Goal: Understand site structure: Understand site structure

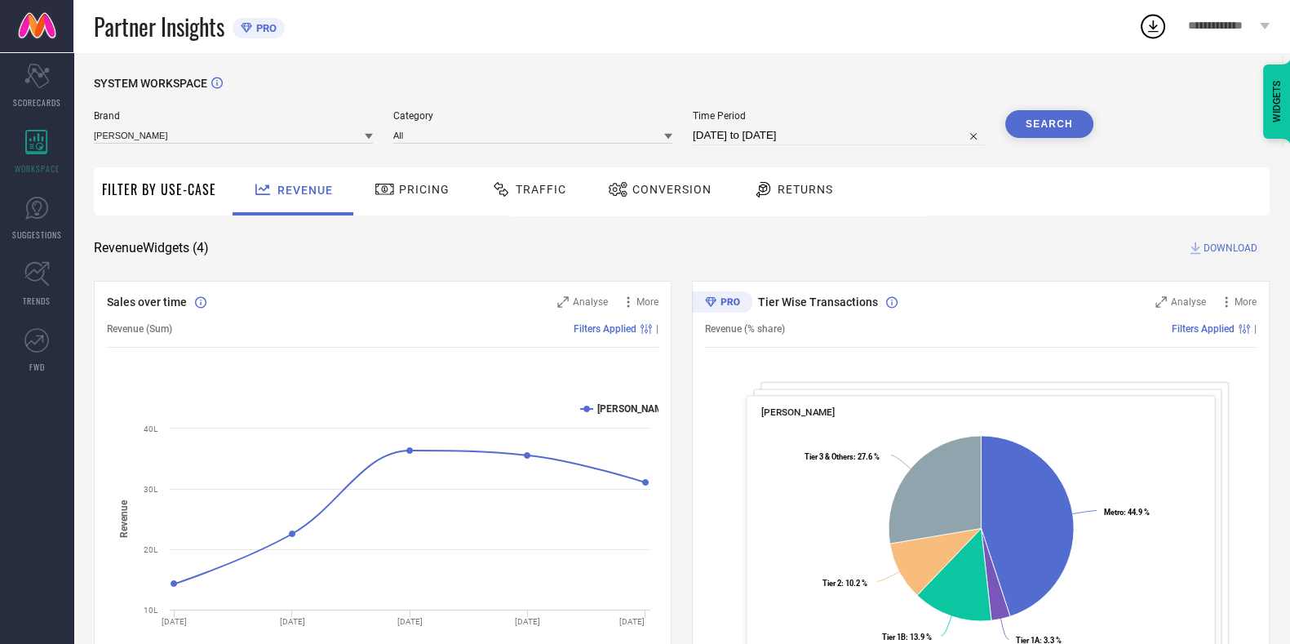
click at [260, 103] on div "SYSTEM WORKSPACE" at bounding box center [681, 93] width 1175 height 33
click at [597, 472] on icon at bounding box center [410, 516] width 471 height 133
